Goal: Task Accomplishment & Management: Use online tool/utility

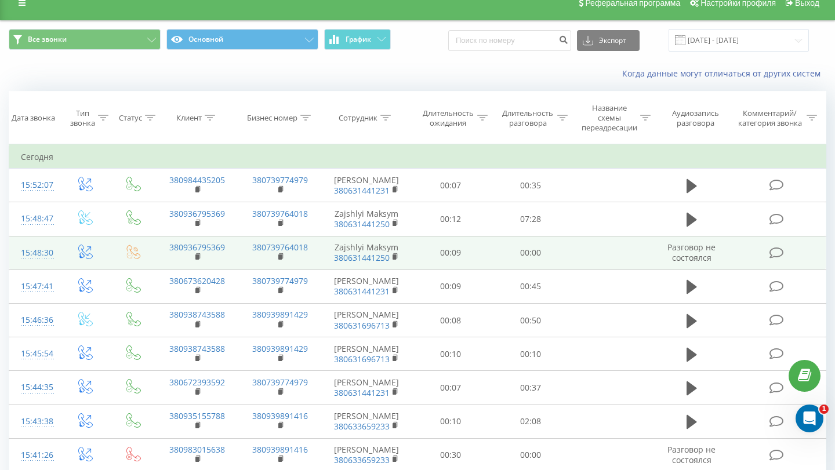
scroll to position [16, 0]
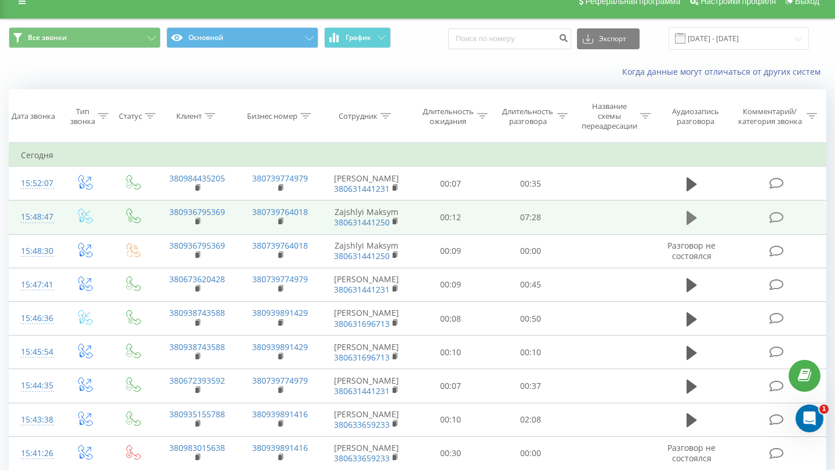
click at [686, 216] on button at bounding box center [691, 217] width 17 height 17
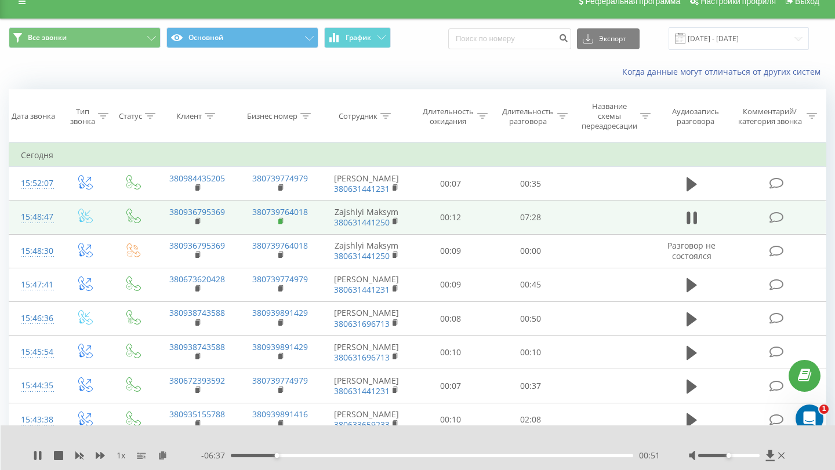
click at [282, 220] on icon at bounding box center [281, 222] width 6 height 8
click at [198, 220] on rect at bounding box center [197, 221] width 3 height 5
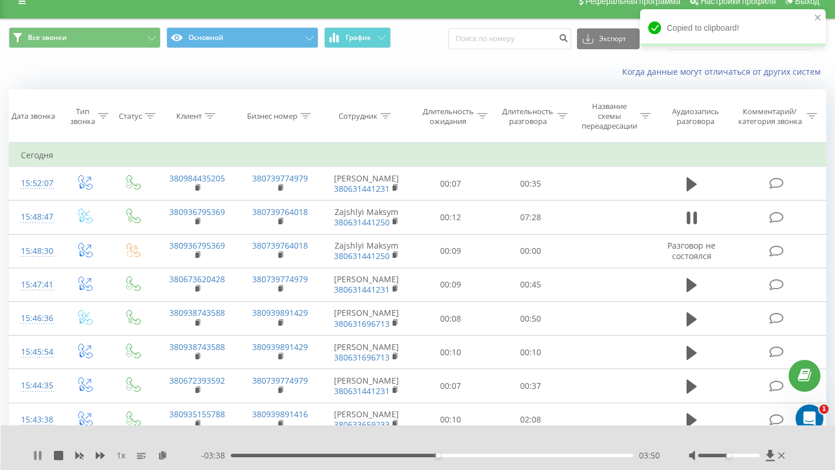
click at [33, 457] on icon at bounding box center [37, 455] width 9 height 9
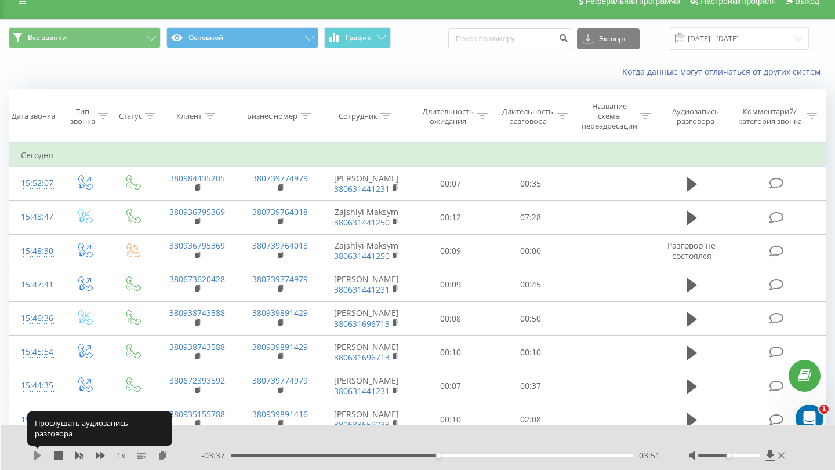
click at [36, 457] on icon at bounding box center [37, 455] width 7 height 9
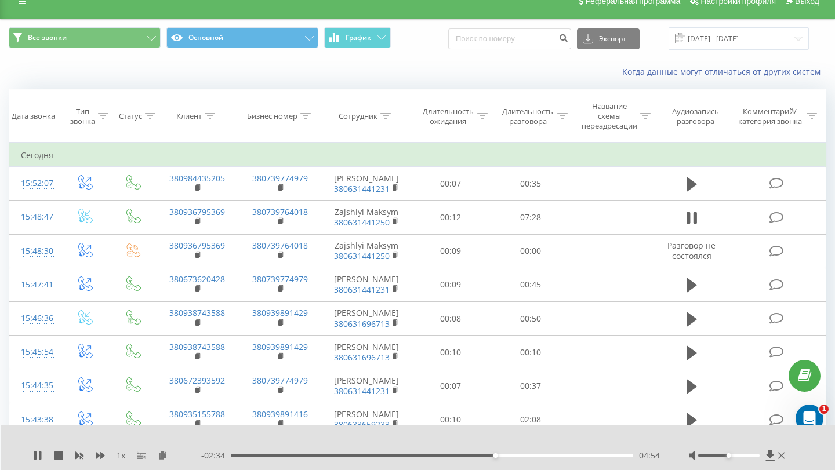
click at [505, 457] on div "04:54" at bounding box center [432, 455] width 403 height 3
click at [519, 457] on div "05:21" at bounding box center [432, 455] width 403 height 3
click at [540, 457] on div "05:44" at bounding box center [432, 455] width 403 height 3
click at [38, 455] on icon at bounding box center [37, 455] width 9 height 9
